Goal: Task Accomplishment & Management: Manage account settings

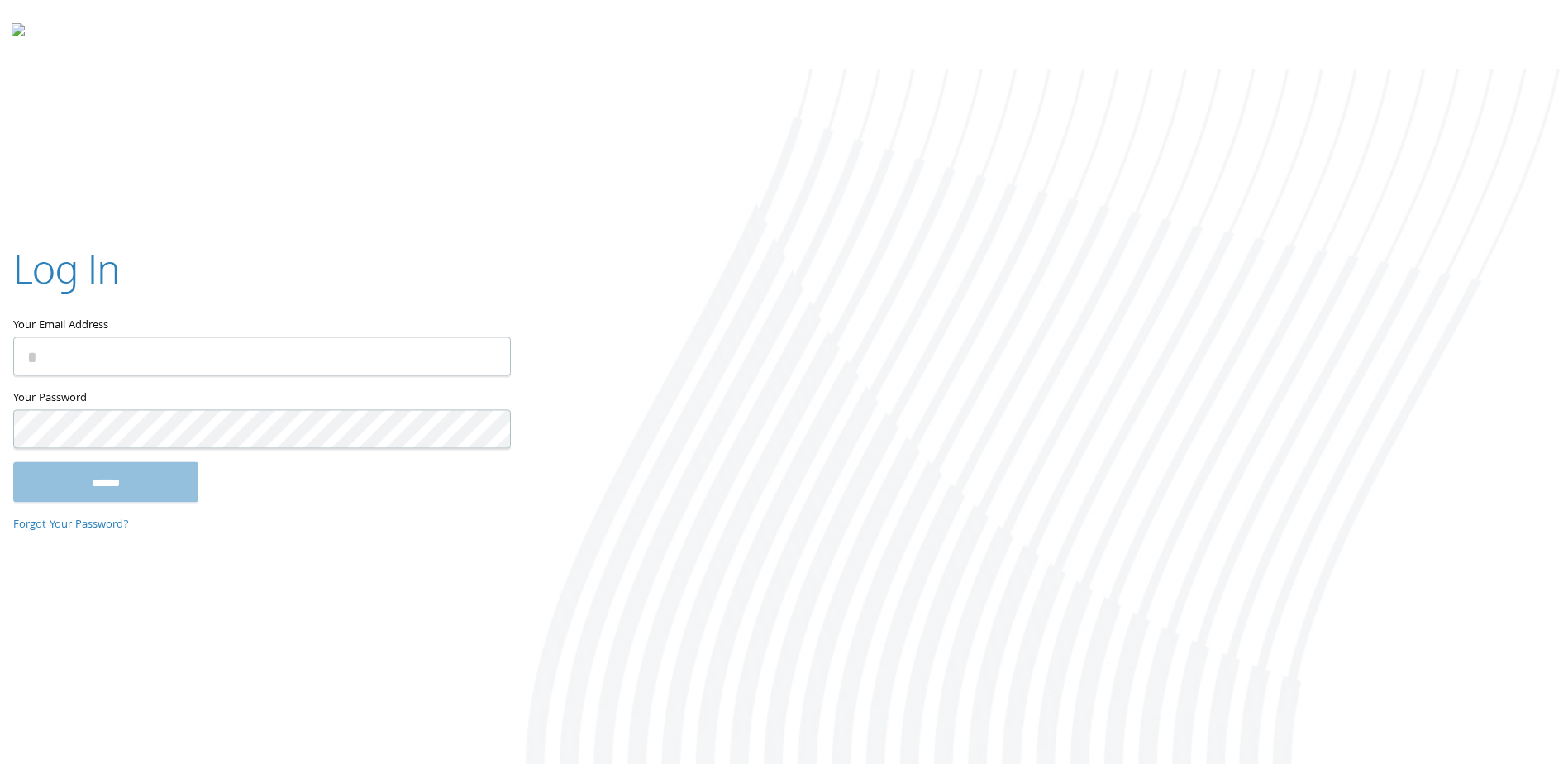
click at [145, 370] on input "Your Email Address" at bounding box center [261, 356] width 497 height 38
type input "**********"
click at [0, 763] on nordpass-portal at bounding box center [0, 767] width 0 height 0
type input "**********"
